Goal: Complete application form

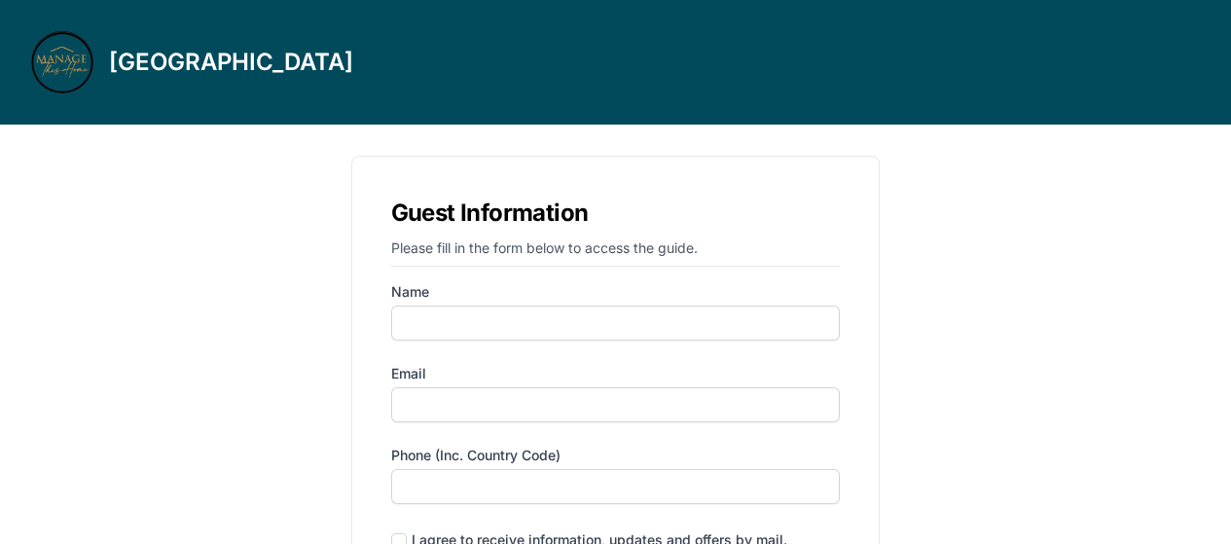
type input "alona"
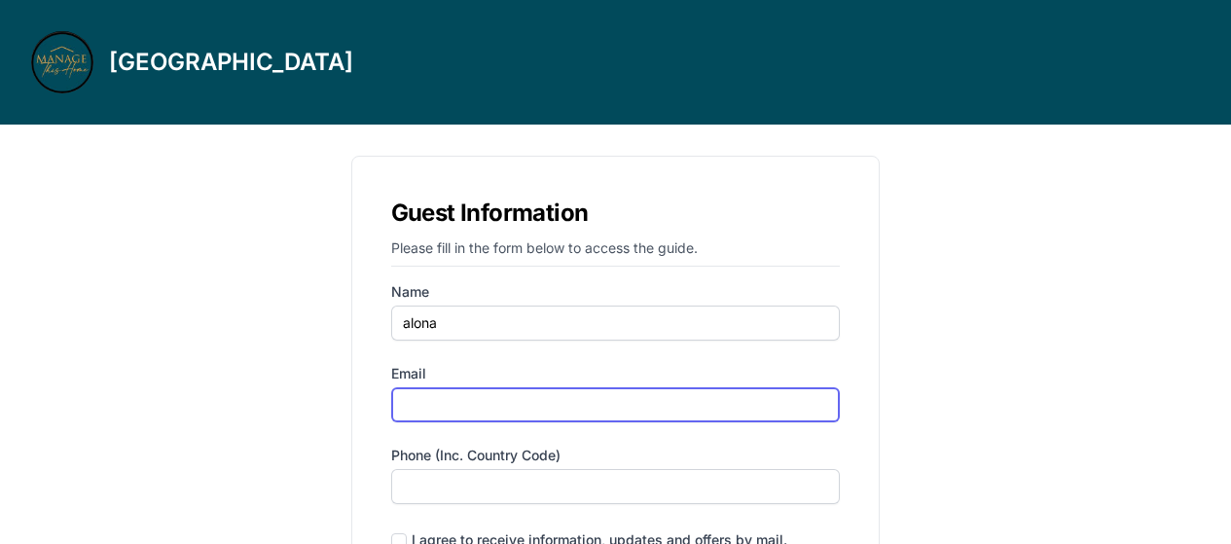
click at [501, 411] on input "Email" at bounding box center [616, 404] width 450 height 35
type input "[EMAIL_ADDRESS][DOMAIN_NAME]"
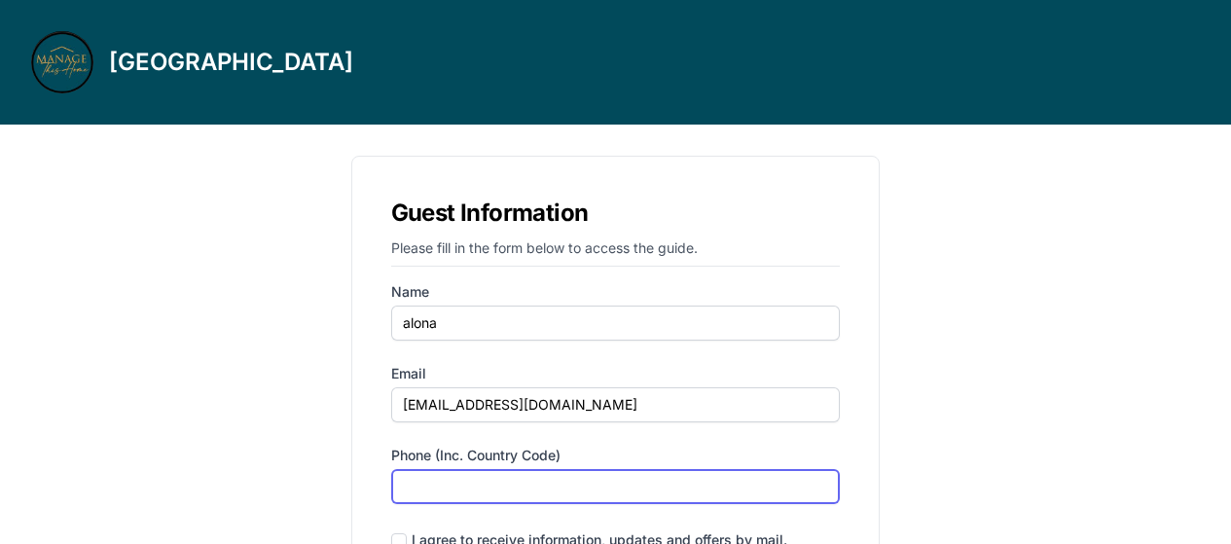
click at [523, 483] on input "Phone (inc. country code)" at bounding box center [616, 486] width 450 height 35
type input "‪[PHONE_NUMBER]‬"
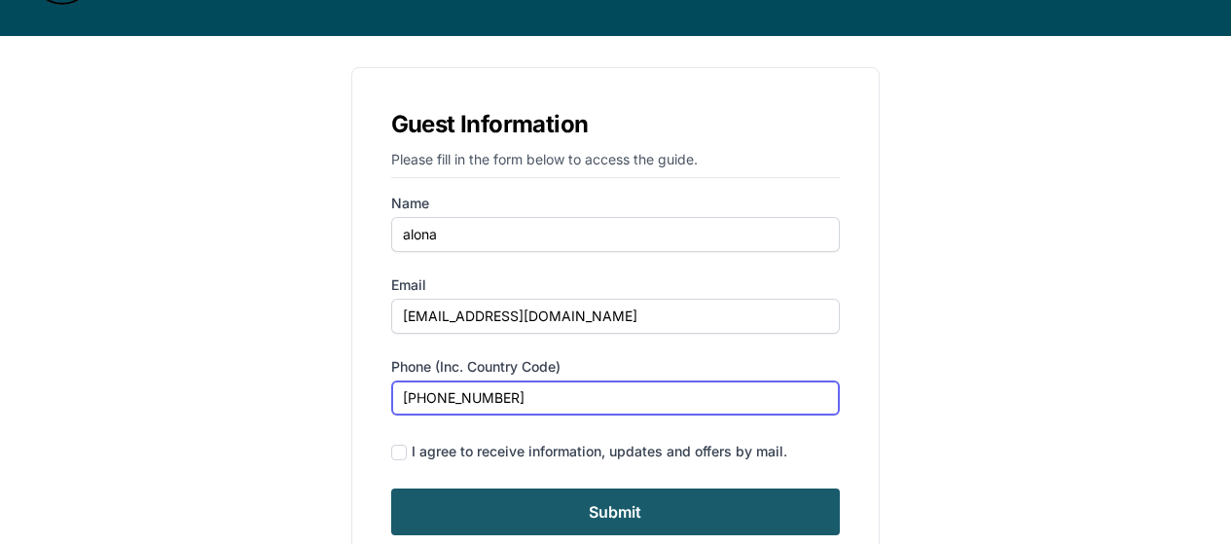
scroll to position [174, 0]
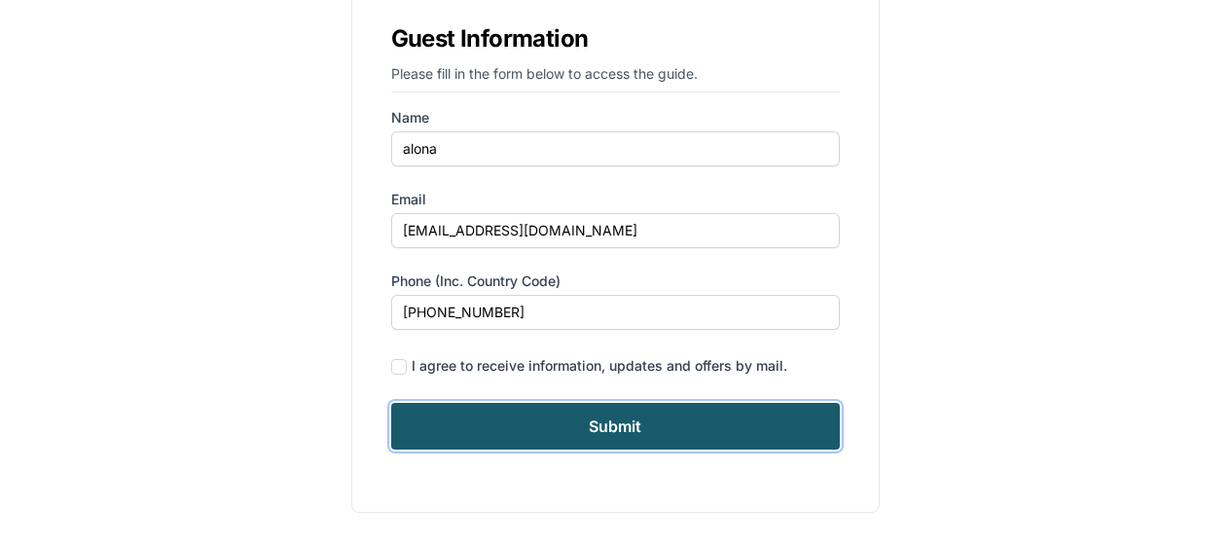
click at [660, 423] on input "Submit" at bounding box center [616, 426] width 450 height 47
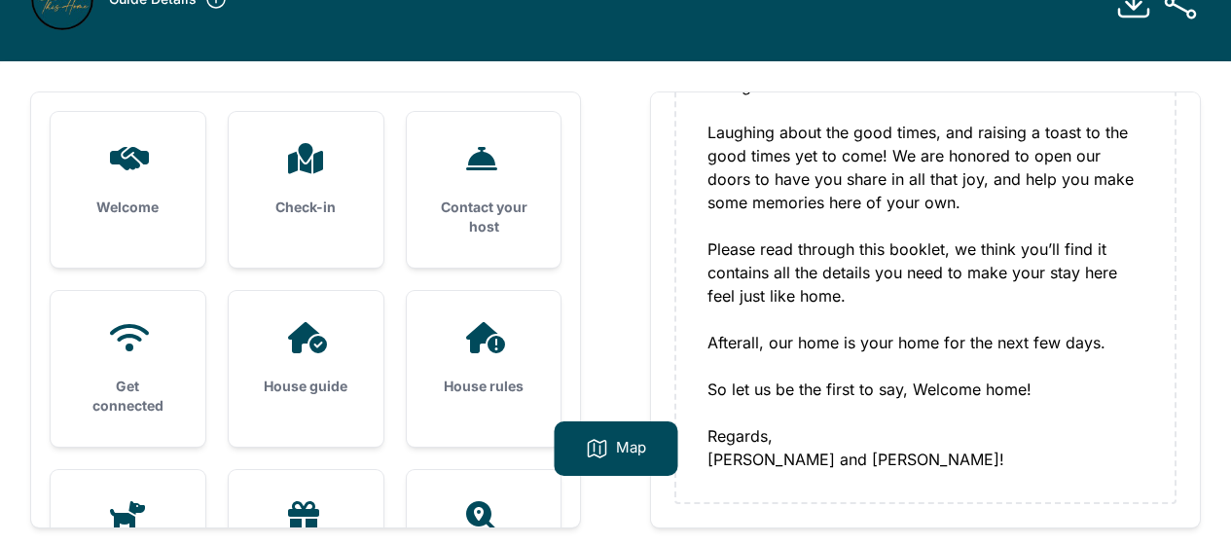
scroll to position [97, 0]
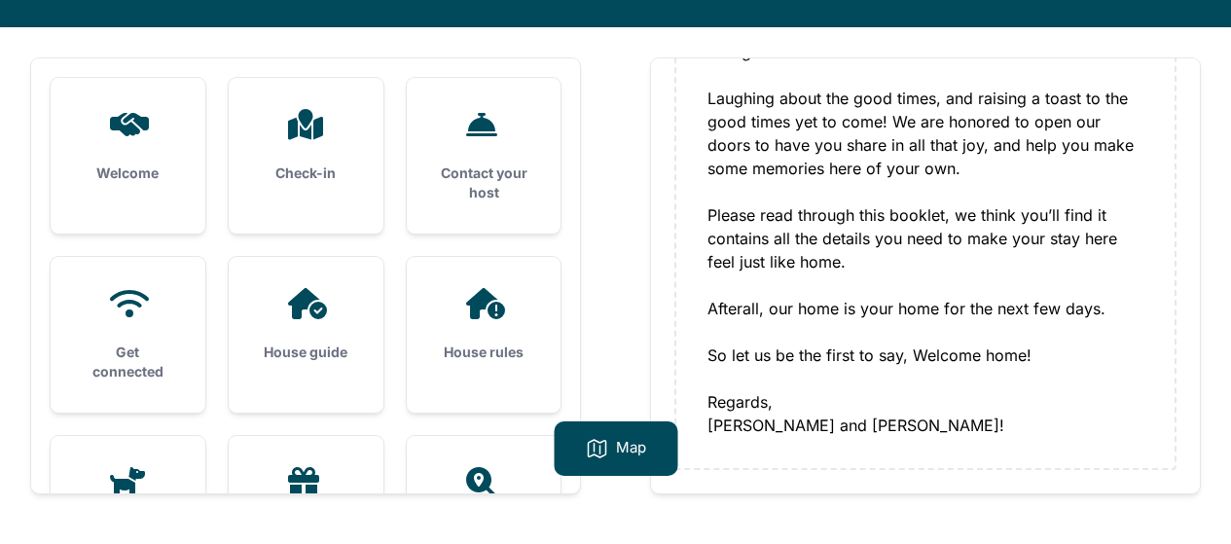
click at [333, 167] on h3 "Check-in" at bounding box center [306, 172] width 92 height 19
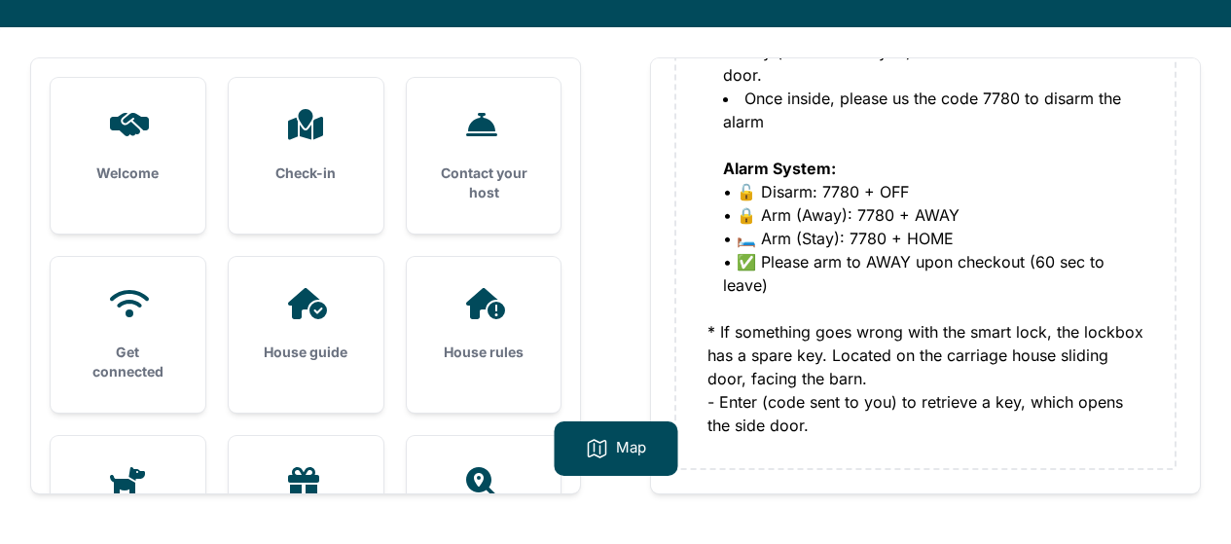
scroll to position [125, 0]
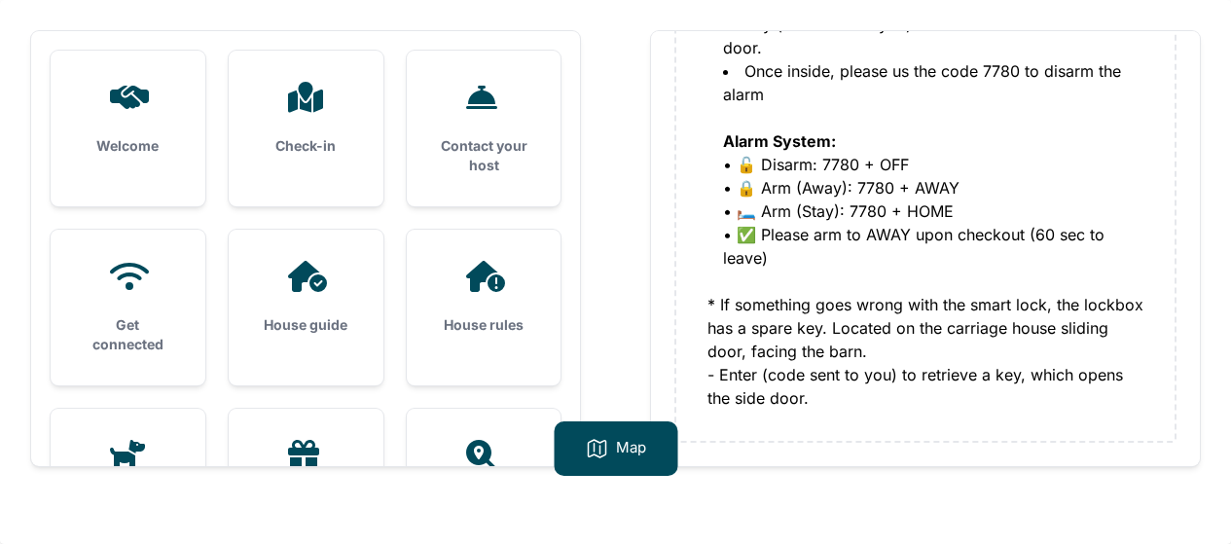
click at [499, 110] on icon at bounding box center [483, 97] width 47 height 31
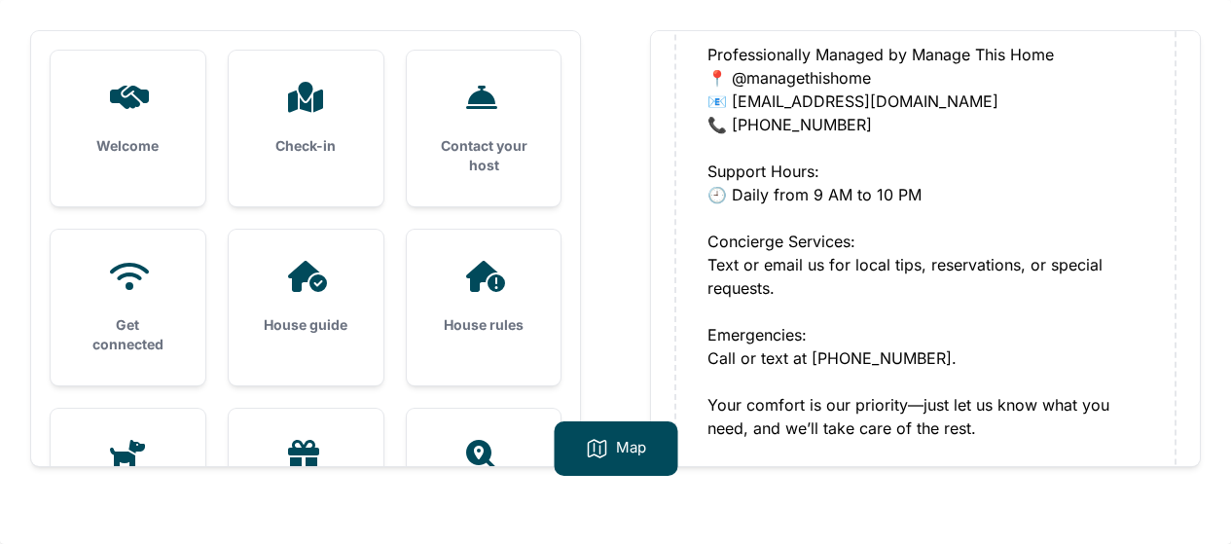
scroll to position [243, 0]
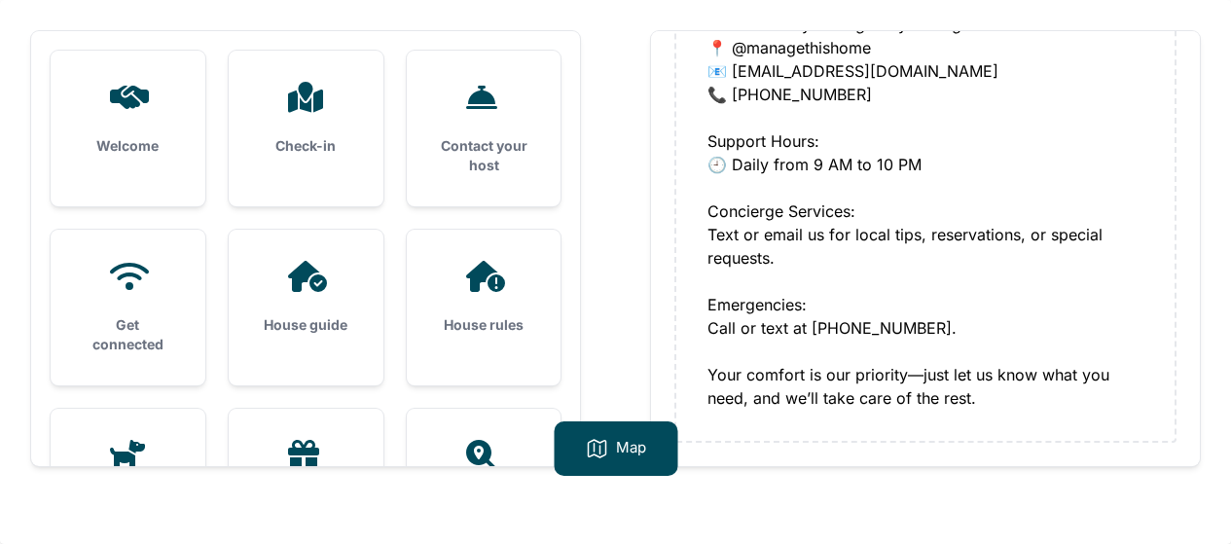
click at [133, 293] on div "Get connected" at bounding box center [128, 308] width 155 height 156
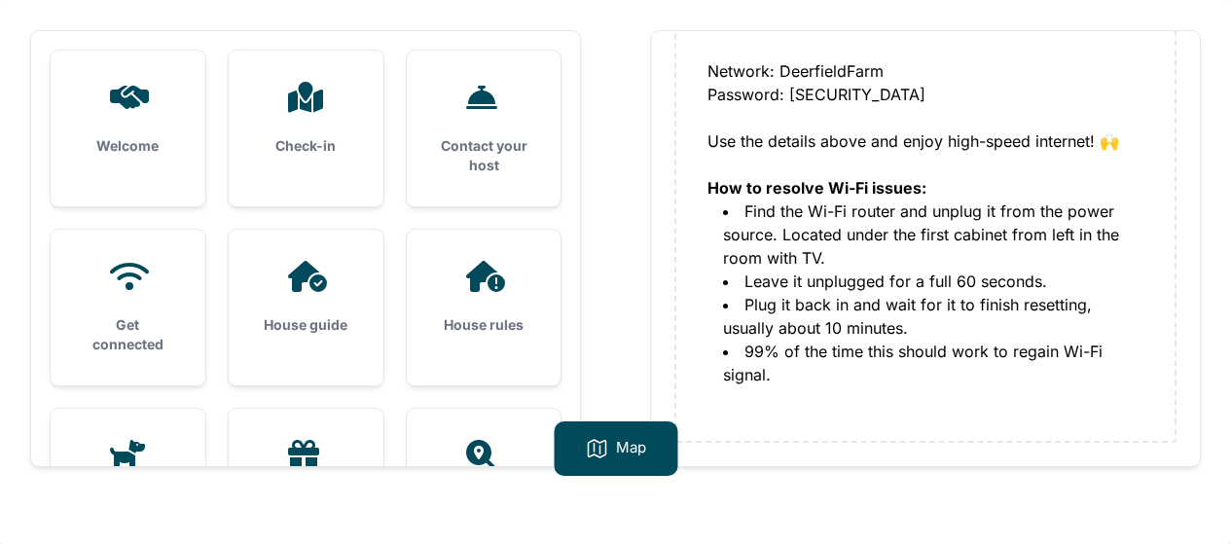
drag, startPoint x: 300, startPoint y: 301, endPoint x: 354, endPoint y: 288, distance: 55.9
click at [299, 301] on div "House guide" at bounding box center [306, 298] width 155 height 136
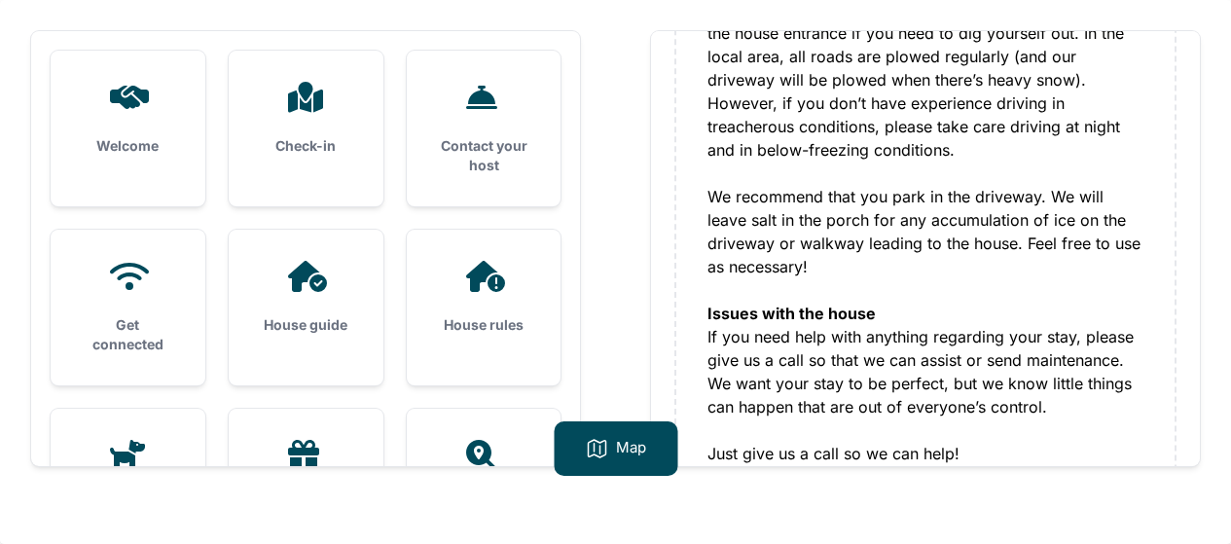
scroll to position [3372, 0]
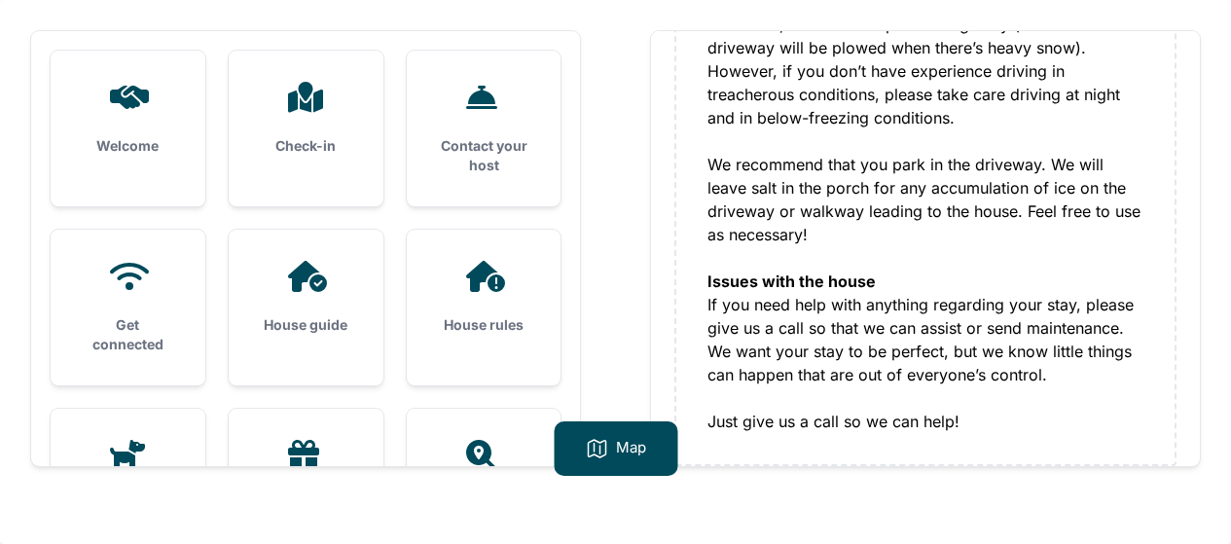
click at [512, 305] on div "House rules" at bounding box center [484, 298] width 155 height 136
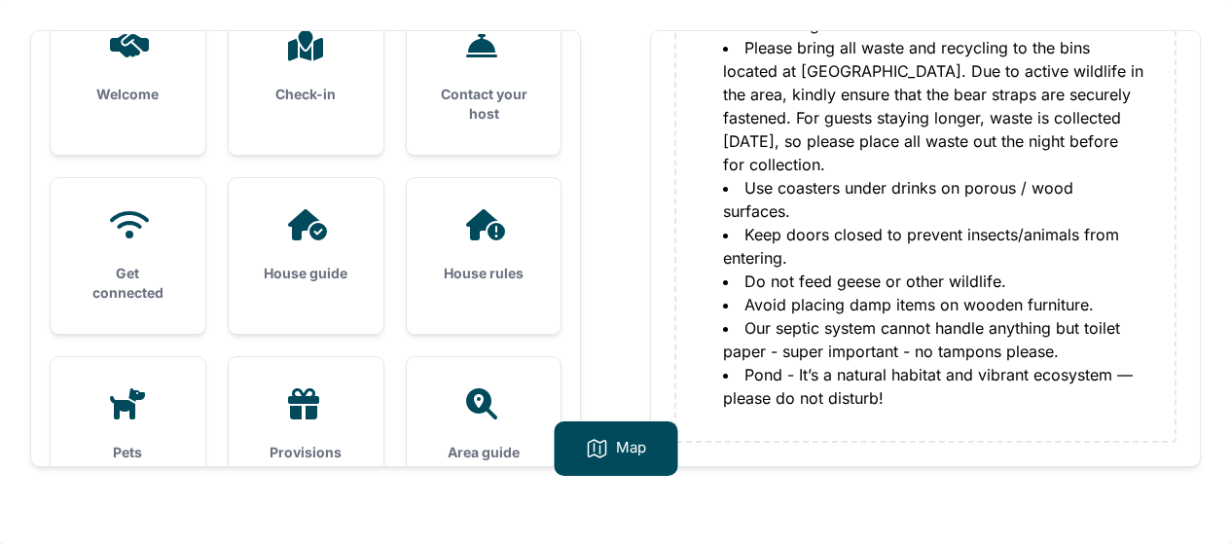
scroll to position [97, 0]
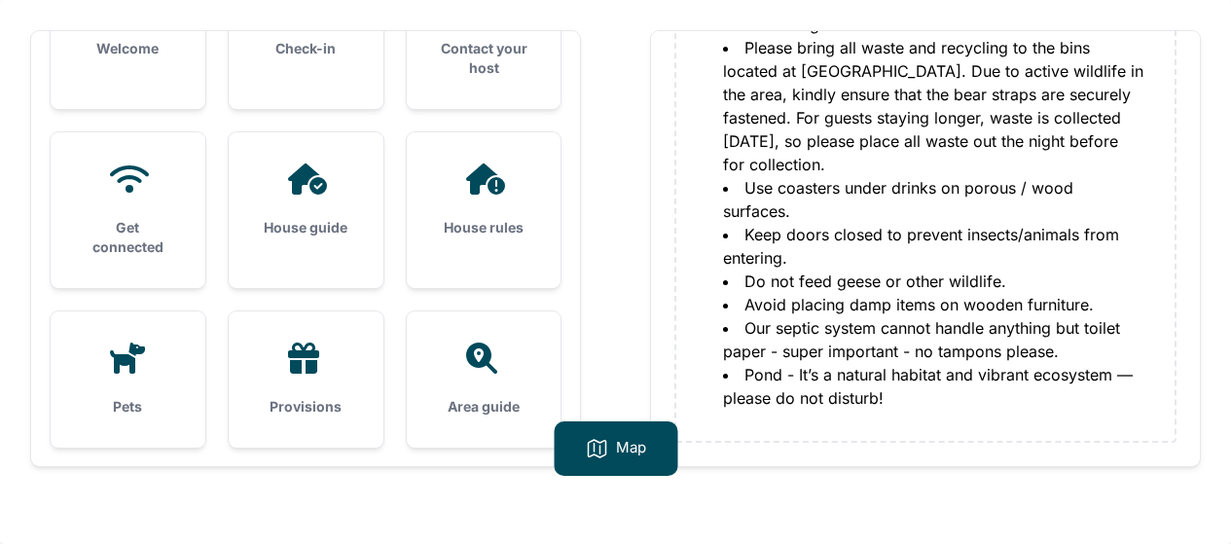
click at [171, 371] on div at bounding box center [128, 357] width 92 height 31
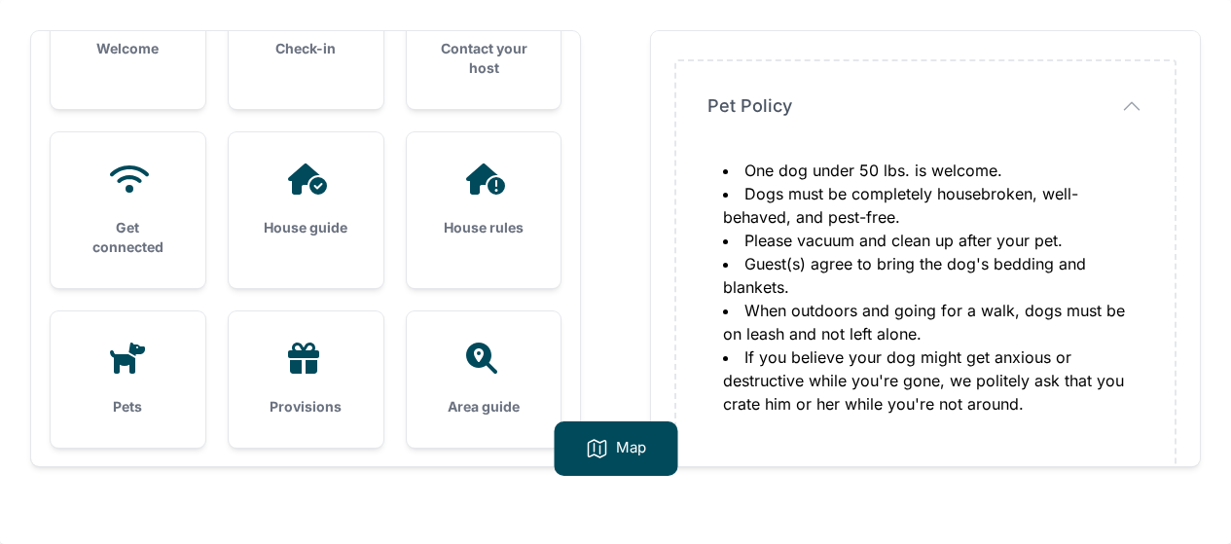
click at [258, 377] on div "Provisions" at bounding box center [306, 379] width 155 height 136
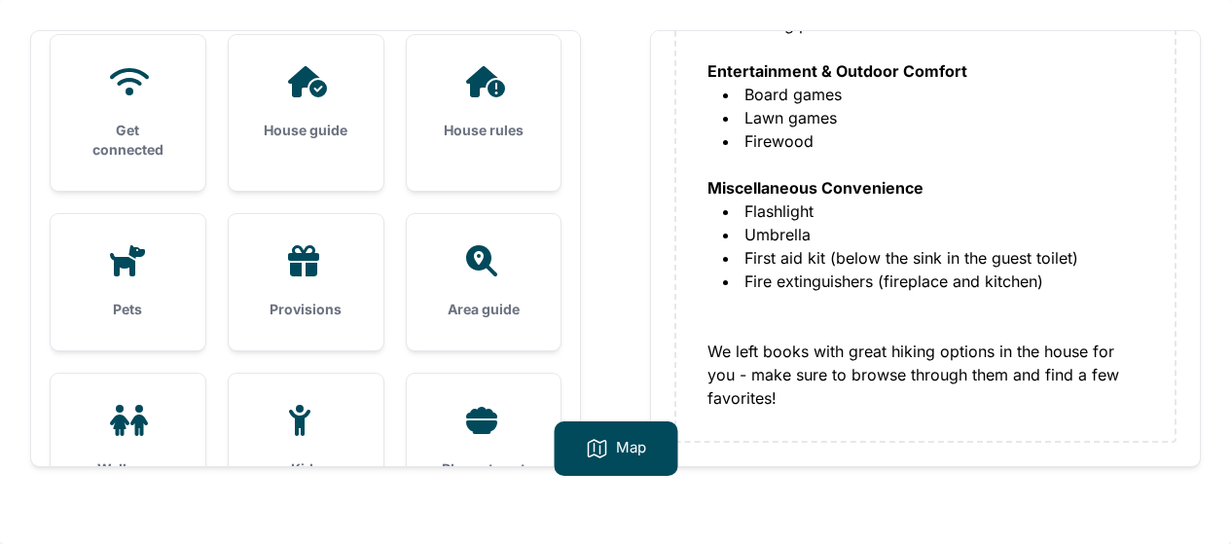
scroll to position [292, 0]
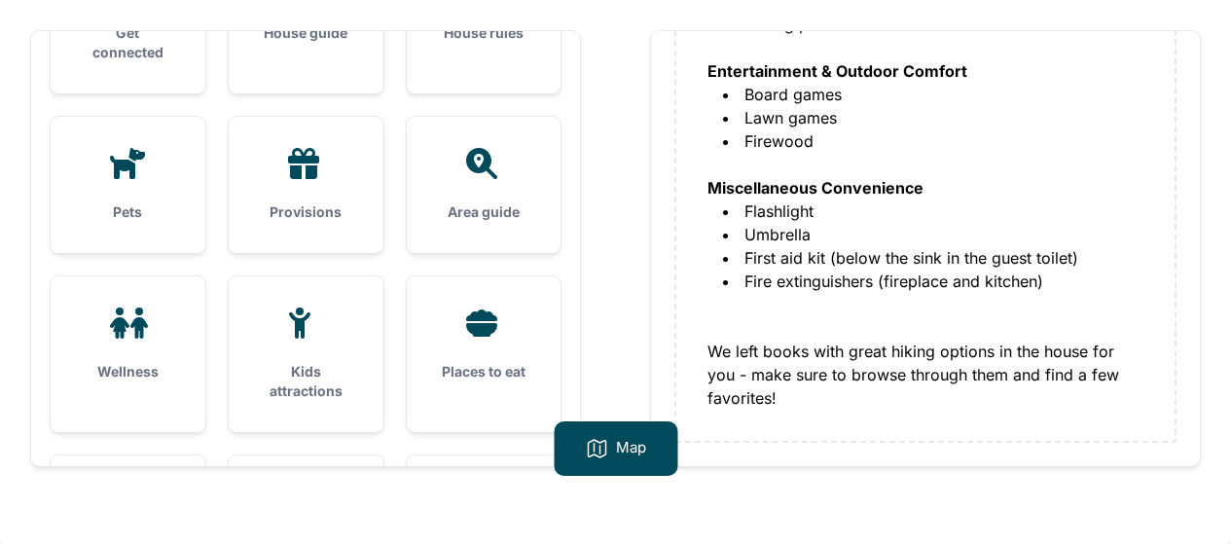
click at [507, 200] on div "Area guide" at bounding box center [484, 185] width 155 height 136
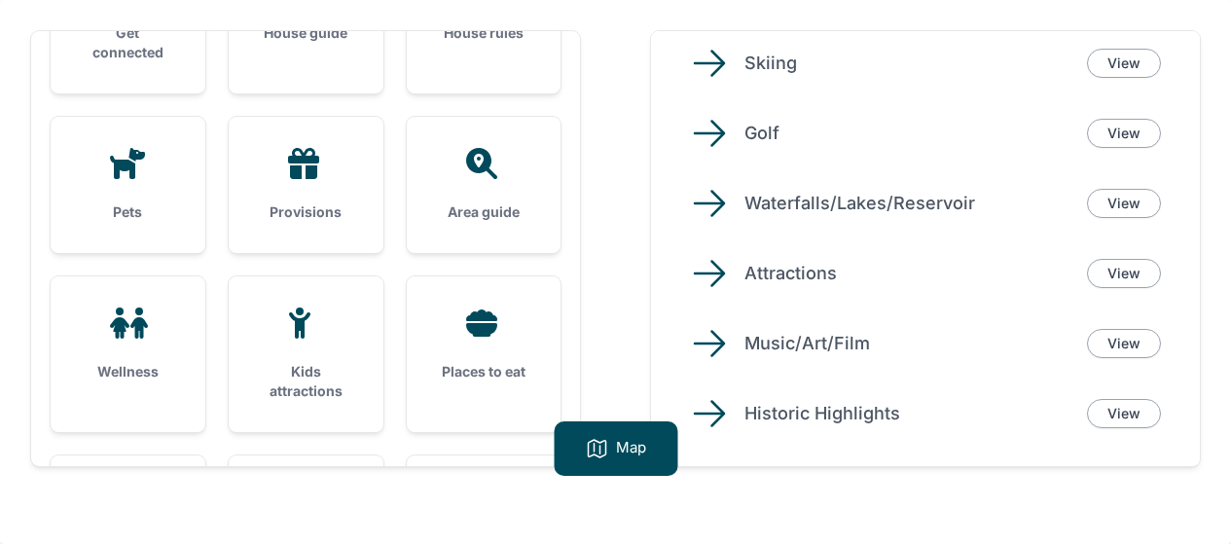
scroll to position [195, 0]
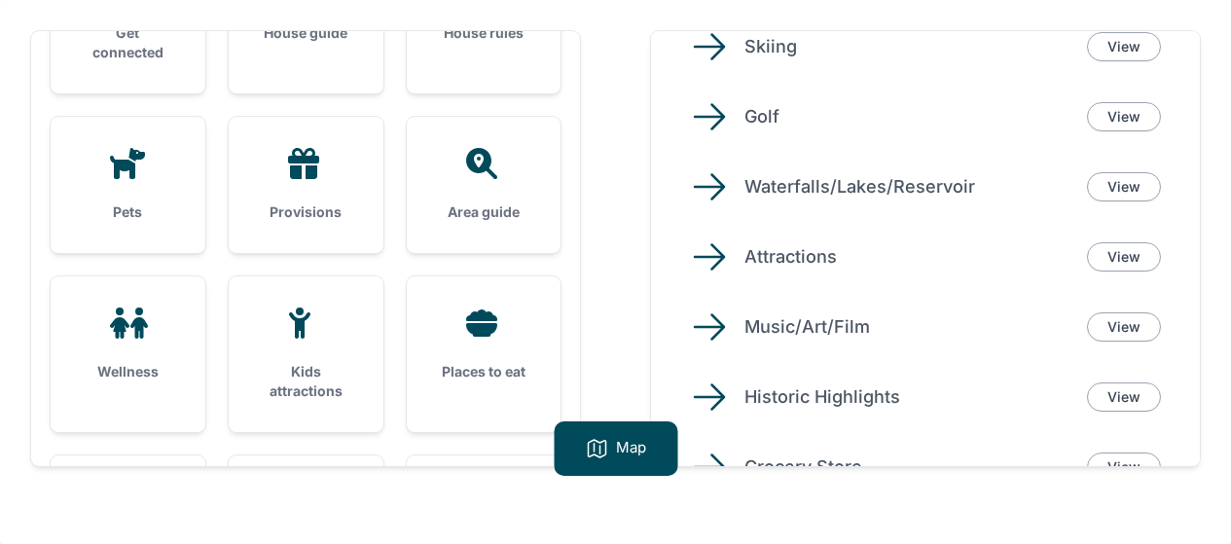
click at [126, 345] on div "Wellness" at bounding box center [128, 344] width 155 height 136
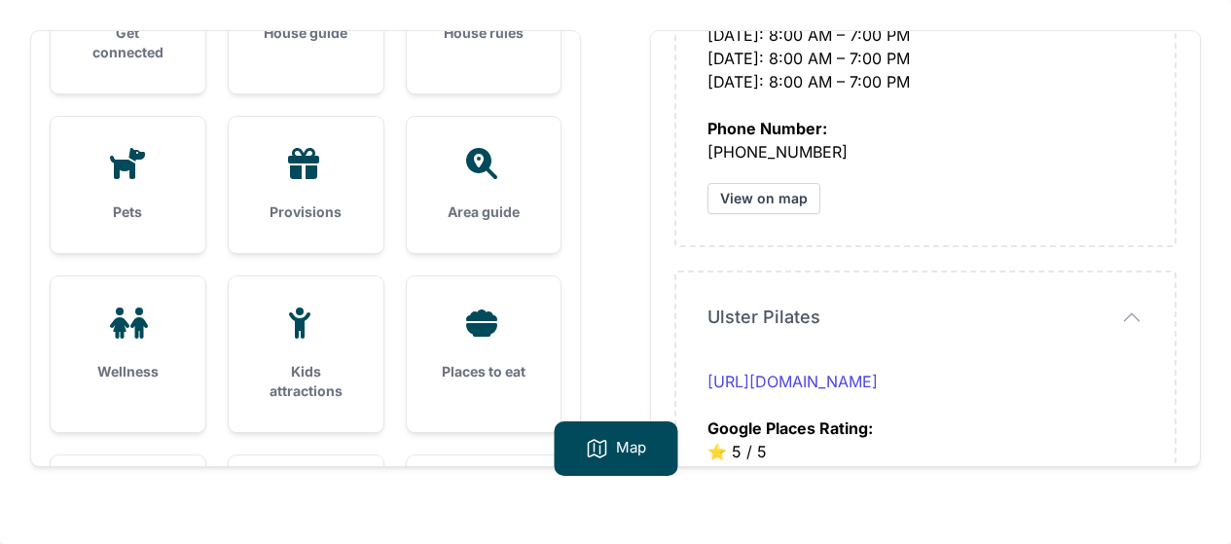
scroll to position [1362, 0]
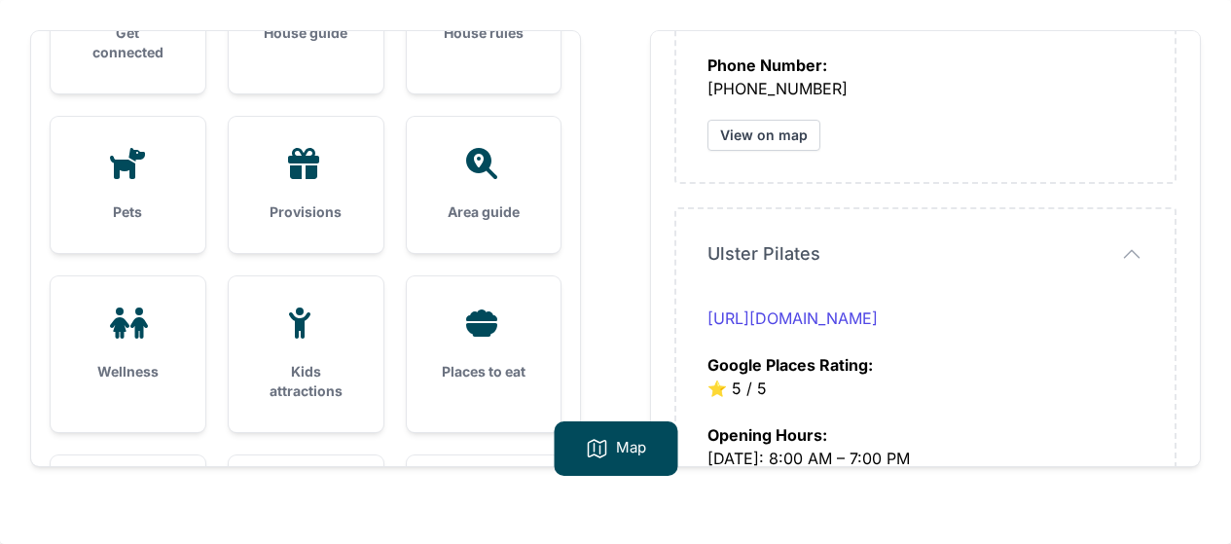
drag, startPoint x: 302, startPoint y: 385, endPoint x: 275, endPoint y: 379, distance: 26.9
click at [301, 386] on h3 "Kids attractions" at bounding box center [306, 381] width 92 height 39
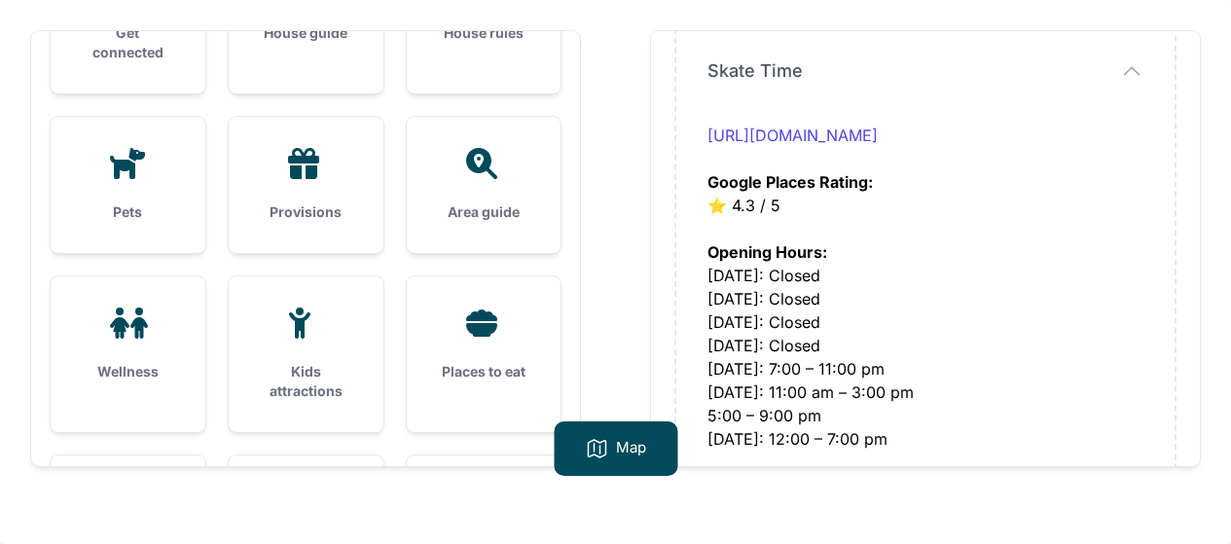
scroll to position [389, 0]
